Goal: Navigation & Orientation: Find specific page/section

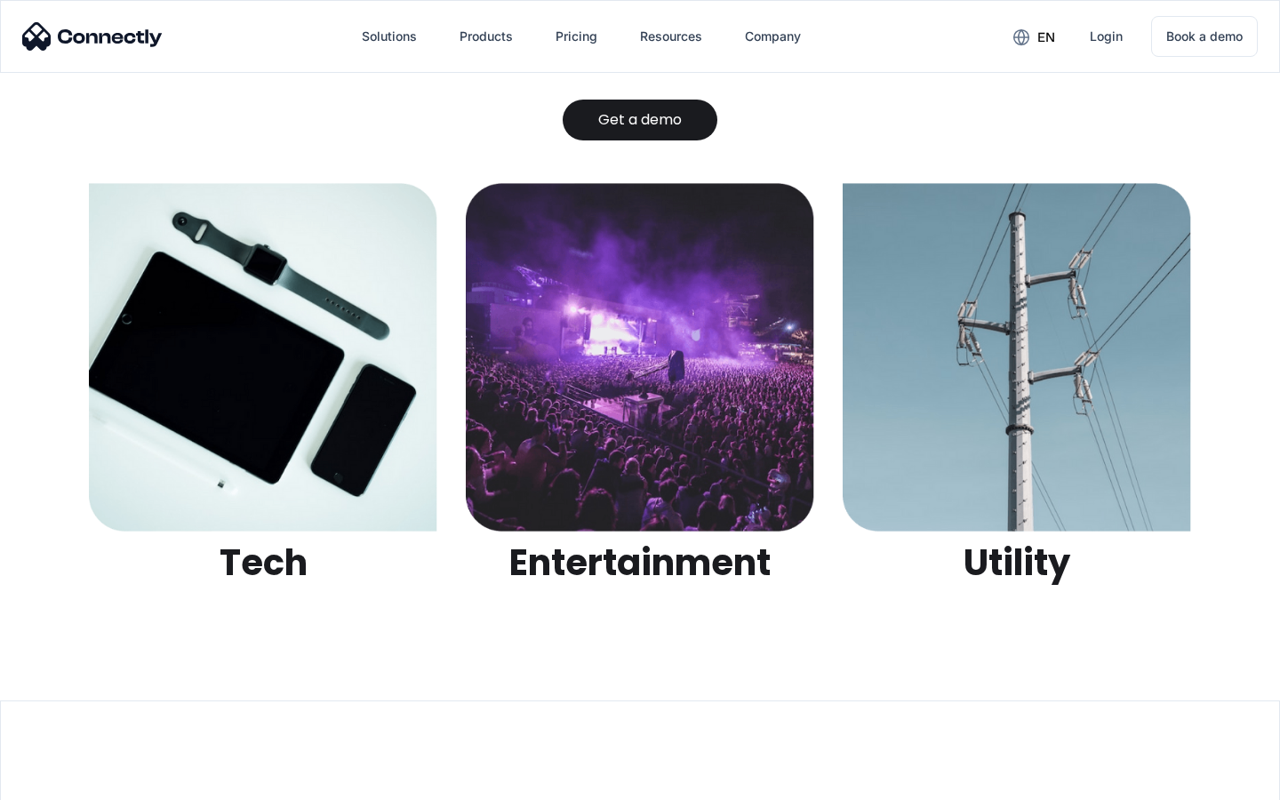
scroll to position [5607, 0]
